Goal: Information Seeking & Learning: Compare options

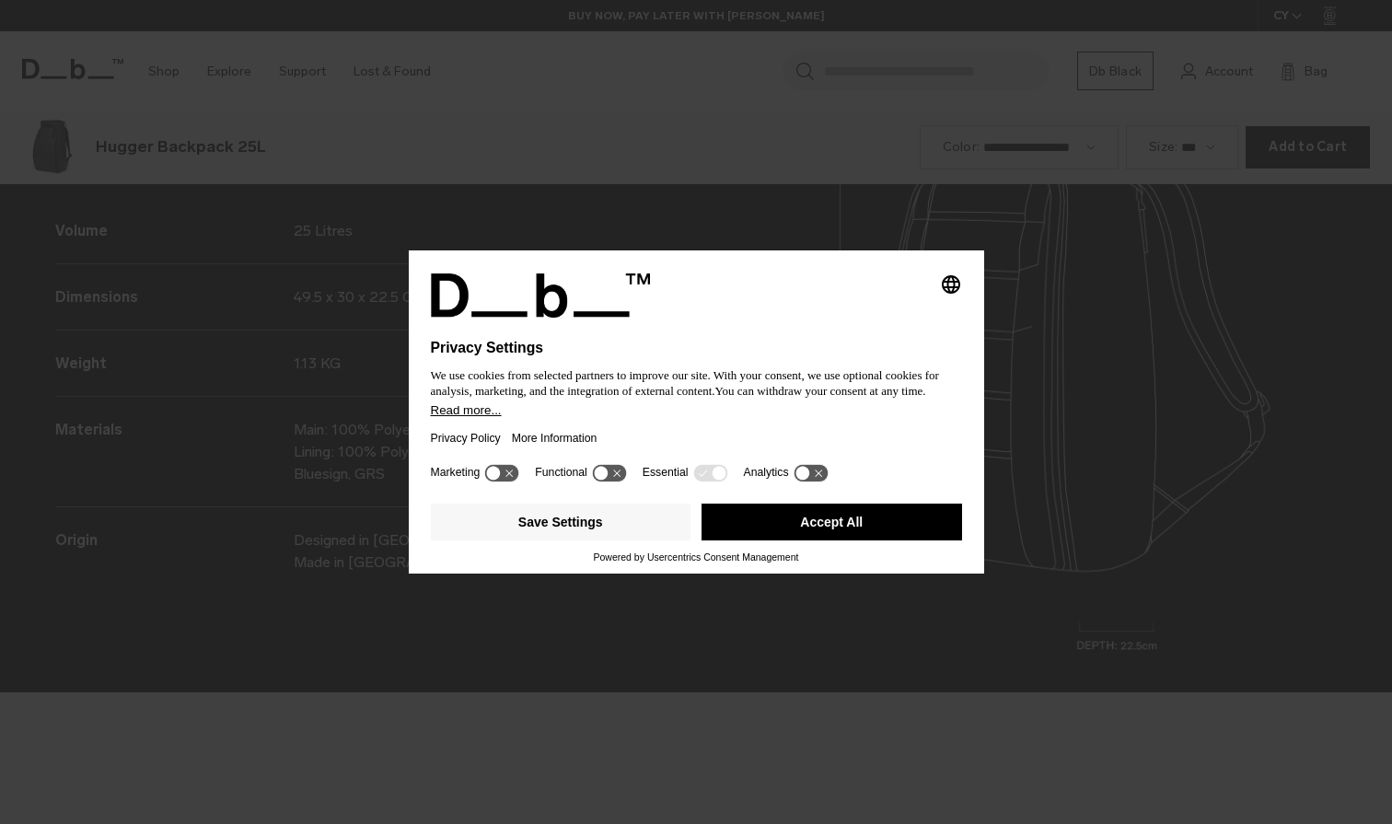
scroll to position [2472, 0]
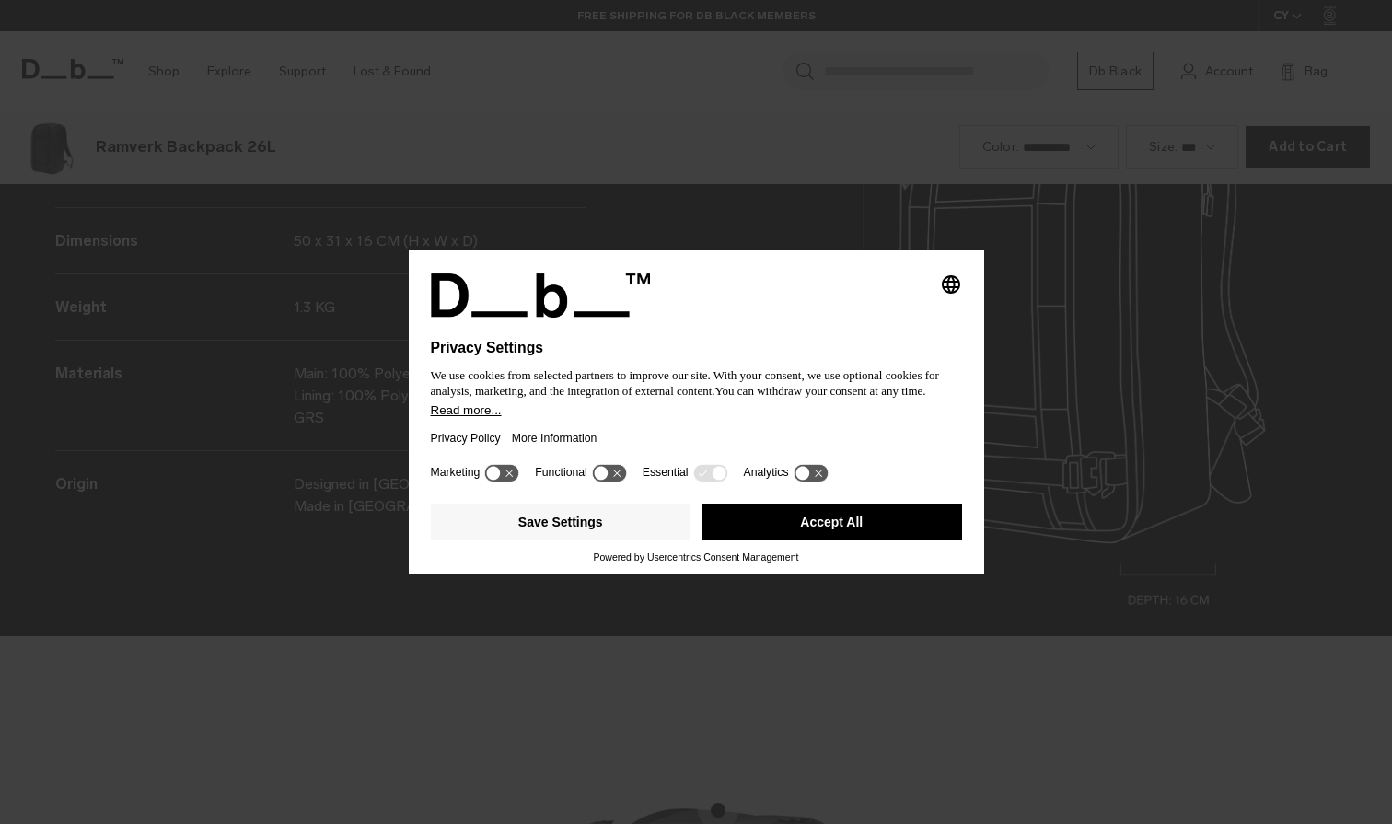
scroll to position [2472, 0]
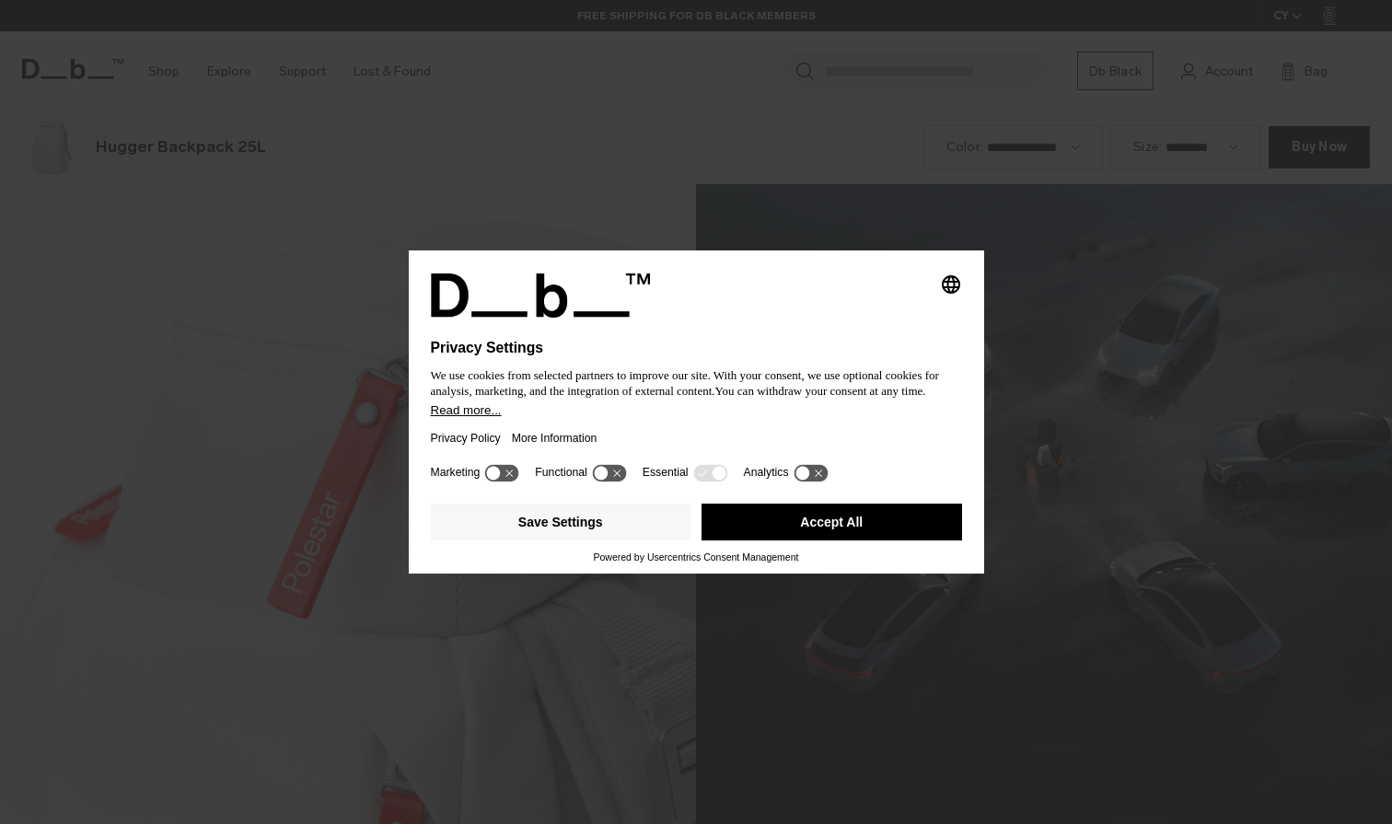
scroll to position [2472, 0]
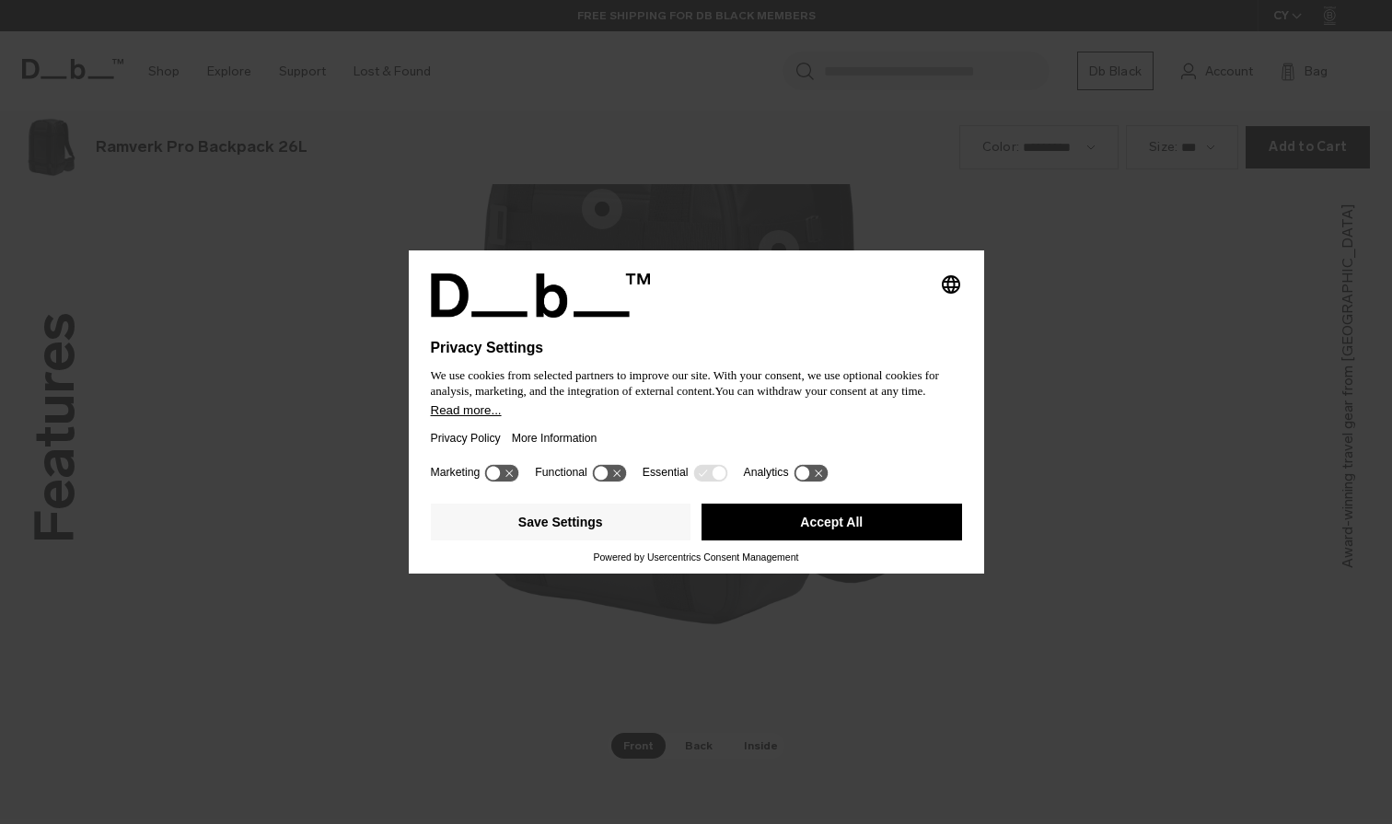
scroll to position [2472, 0]
